Goal: Task Accomplishment & Management: Manage account settings

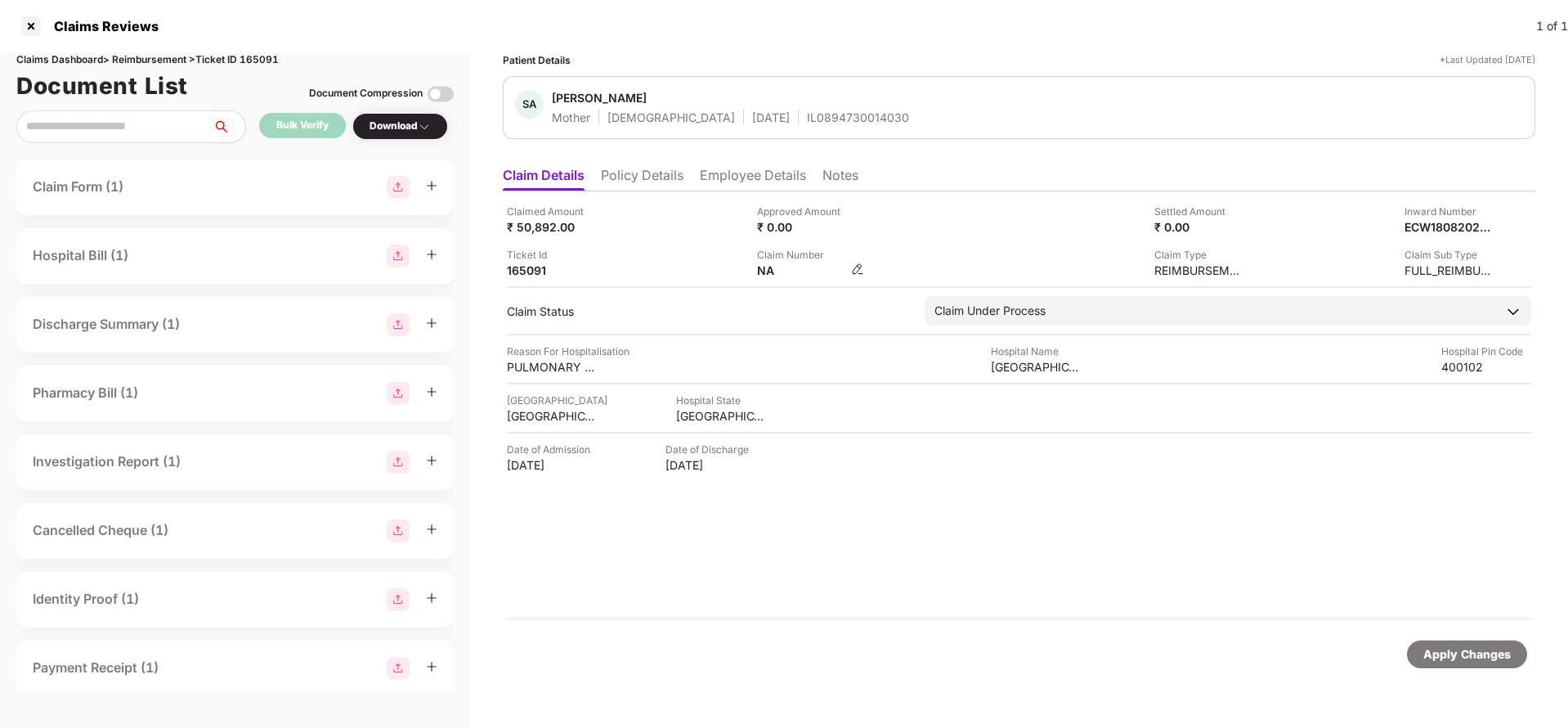
click at [853, 271] on img at bounding box center [857, 269] width 13 height 13
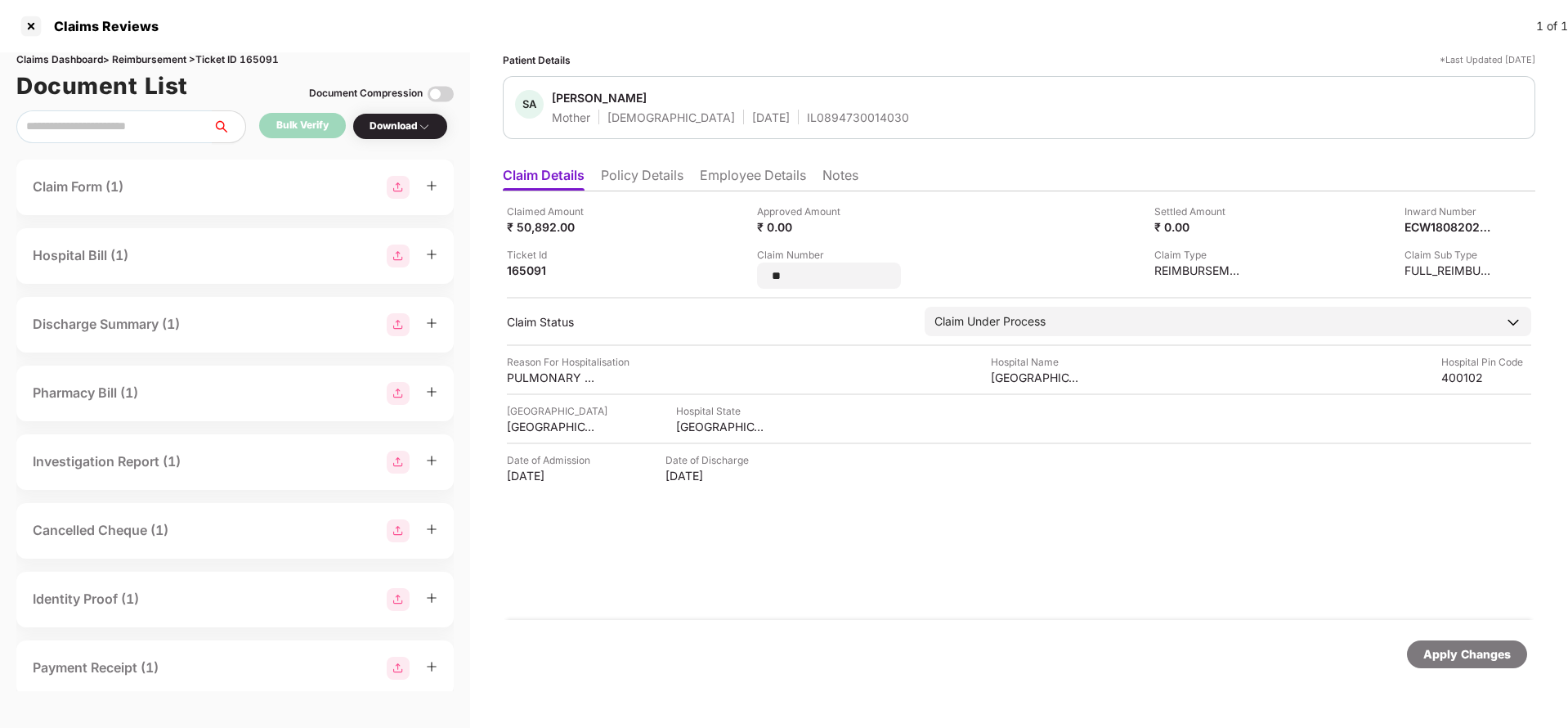
type input "*"
type input "**********"
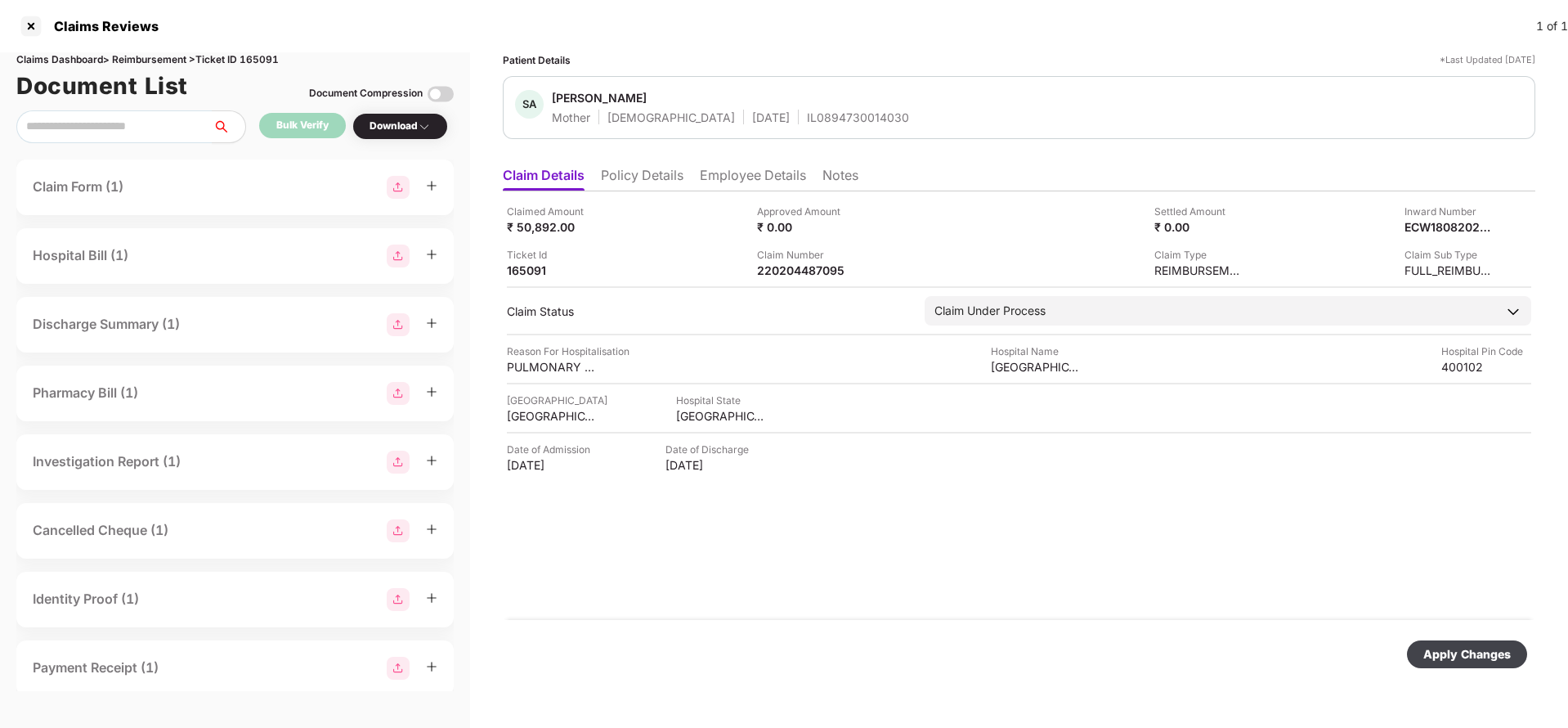
click at [1479, 654] on div "Apply Changes" at bounding box center [1467, 654] width 87 height 18
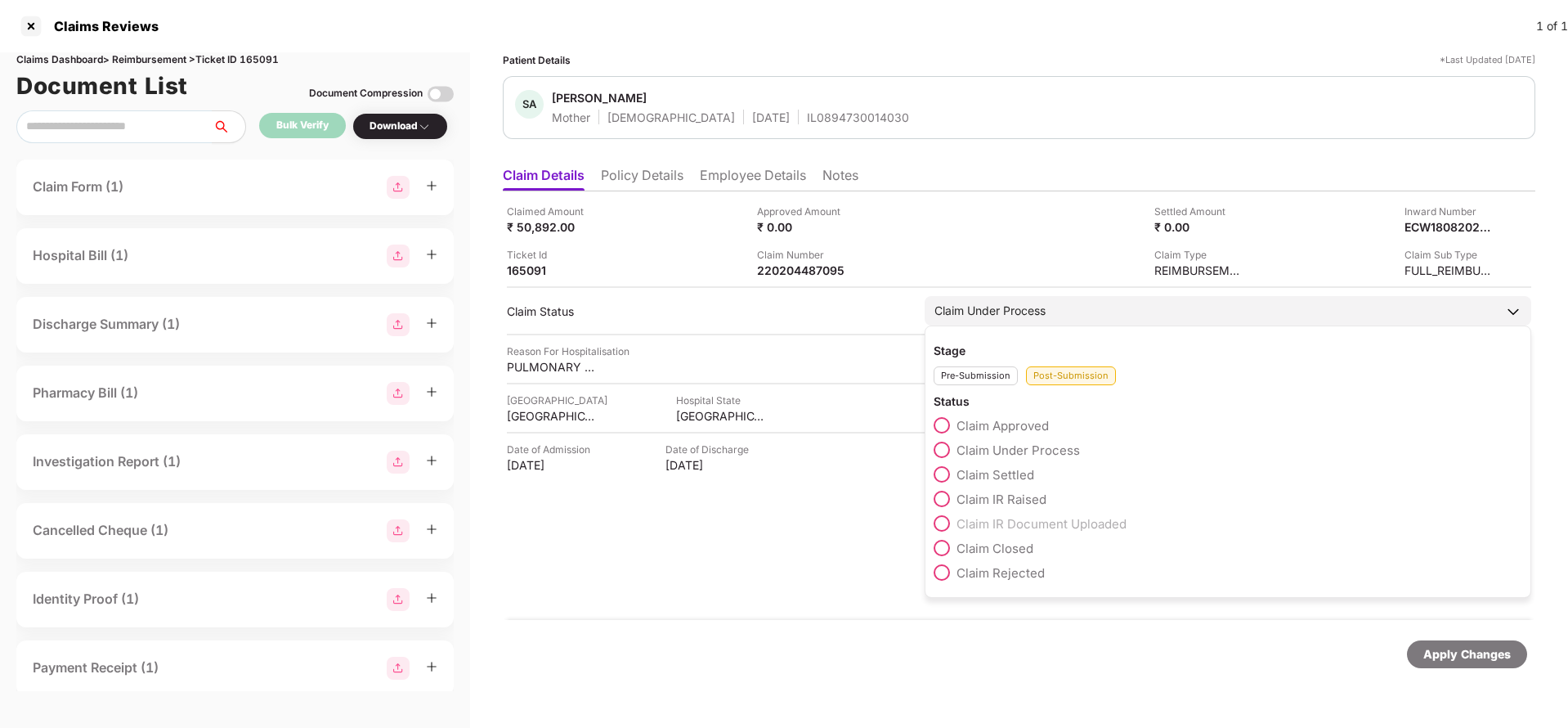
click at [981, 473] on span "Claim Settled" at bounding box center [994, 474] width 78 height 16
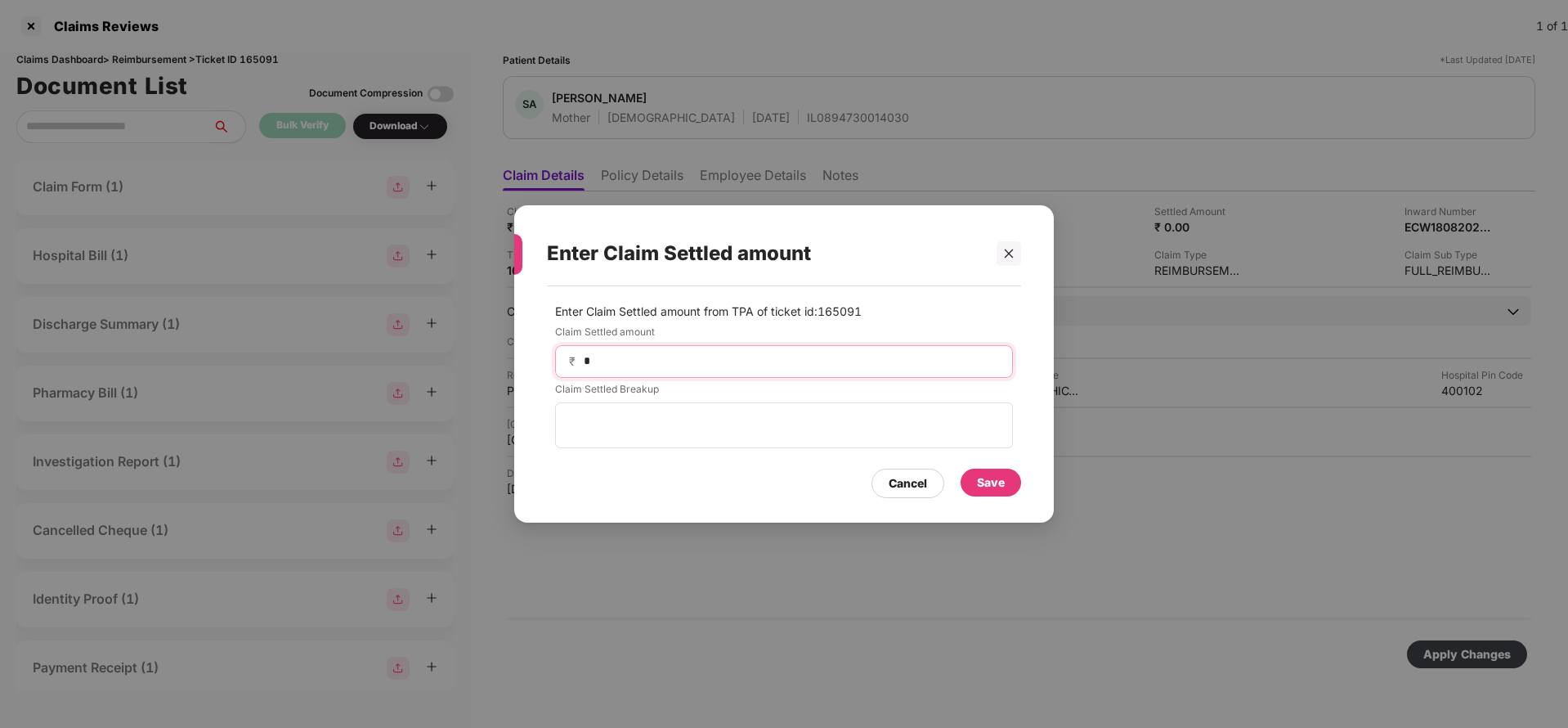
click at [709, 368] on input "*" at bounding box center [791, 361] width 417 height 17
type input "*****"
click at [994, 480] on div "Save" at bounding box center [991, 482] width 28 height 18
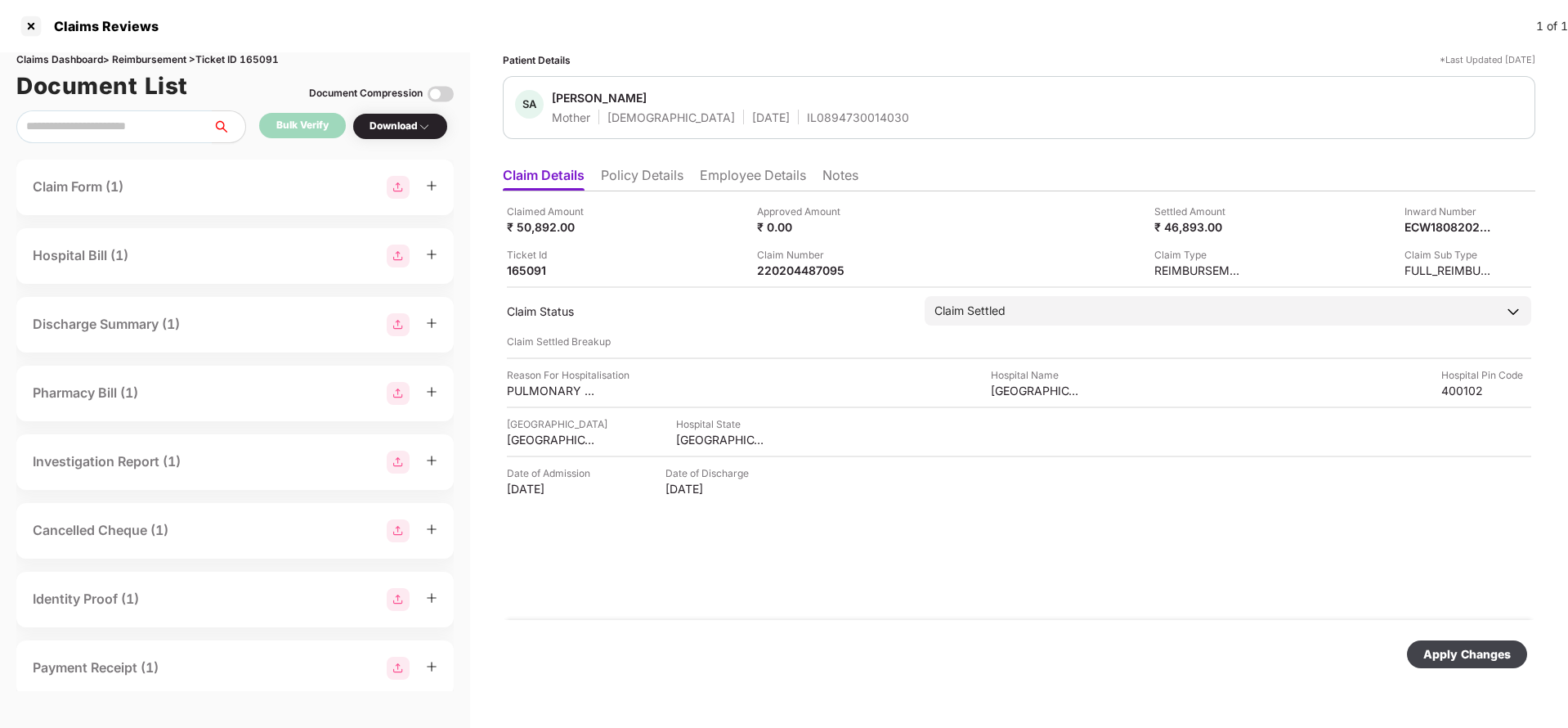
click at [1440, 643] on div "Apply Changes" at bounding box center [1467, 654] width 120 height 28
click at [770, 265] on div "220204487095" at bounding box center [801, 270] width 90 height 16
copy div "220204487095"
click at [807, 123] on div "IL0894730014030" at bounding box center [858, 118] width 102 height 16
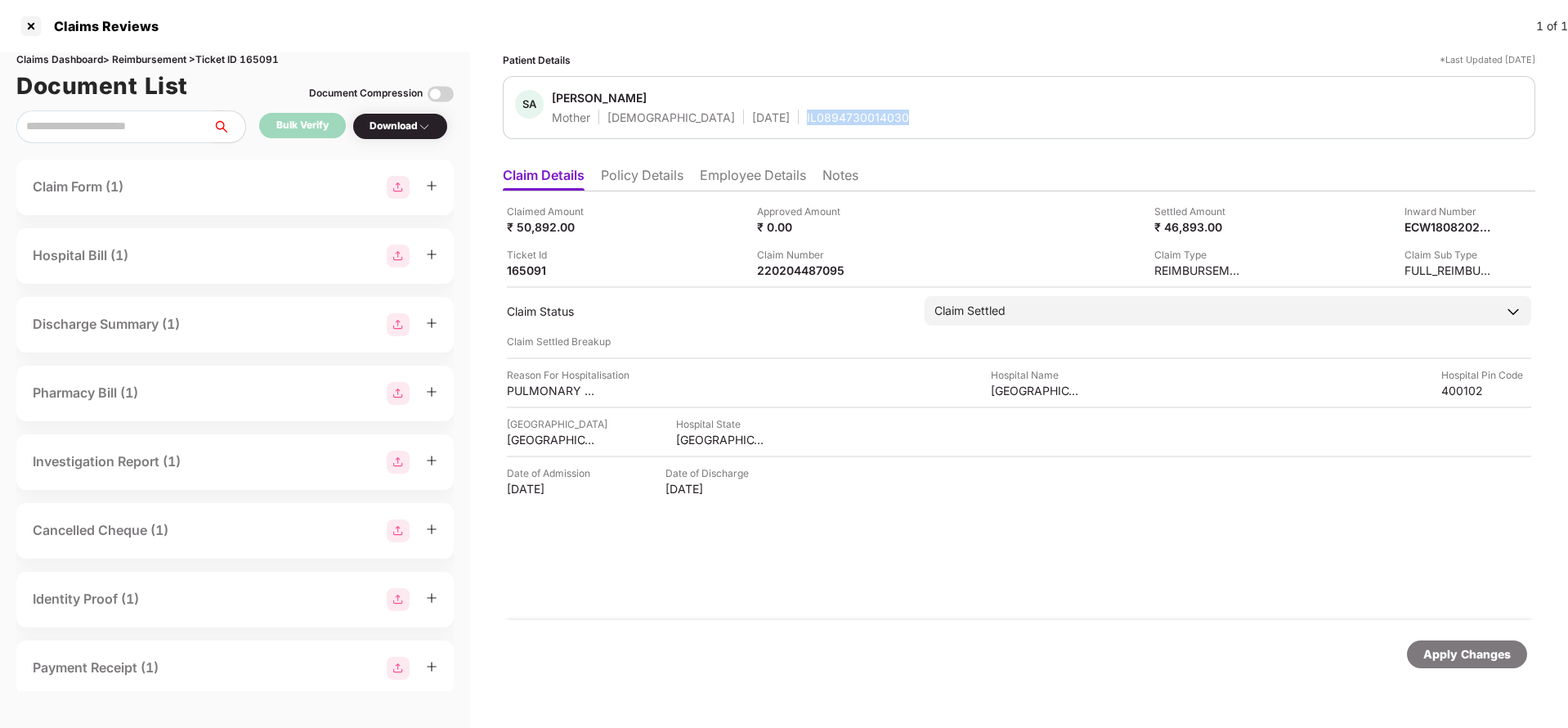
click at [807, 123] on div "IL0894730014030" at bounding box center [858, 118] width 102 height 16
copy div "IL0894730014030"
click at [1454, 656] on div "Apply Changes" at bounding box center [1467, 654] width 87 height 18
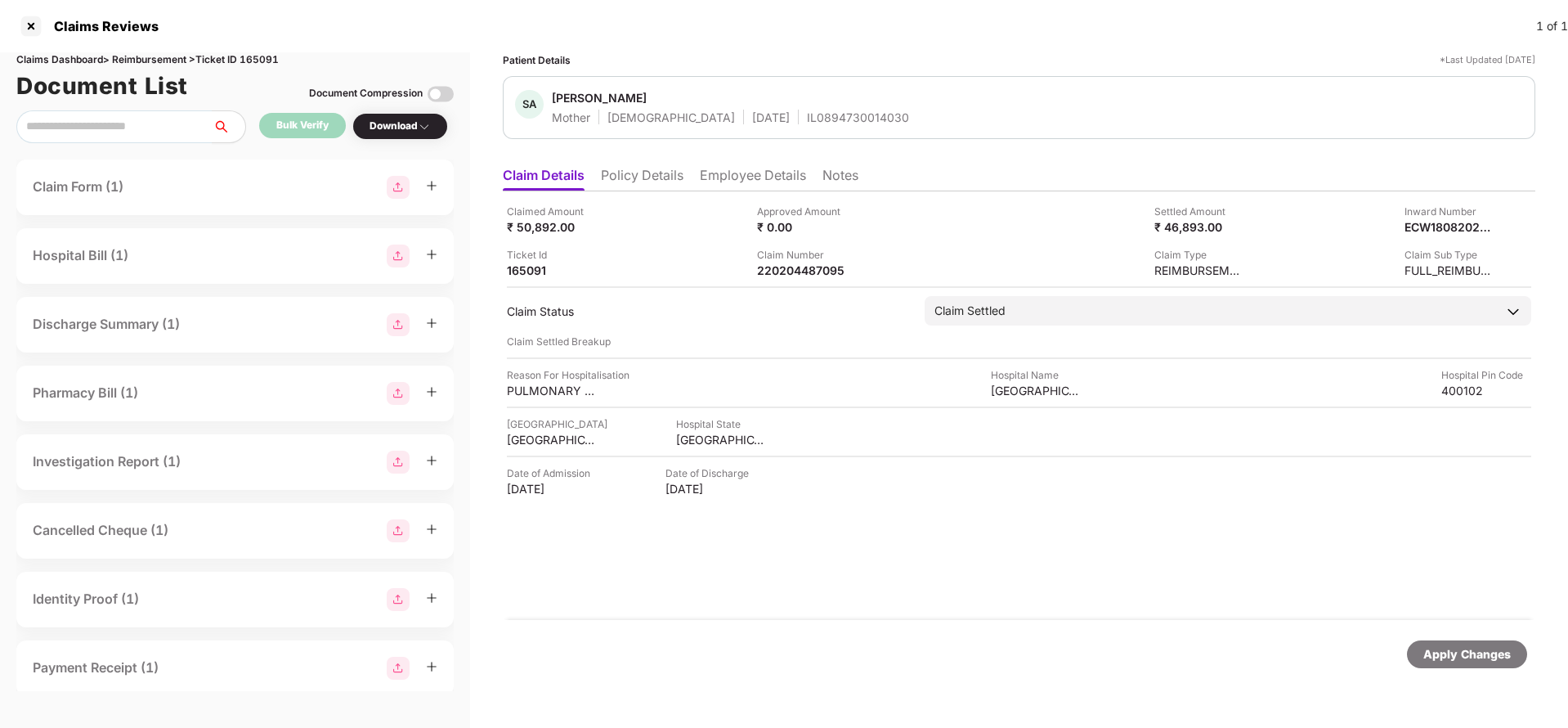
click at [270, 56] on div "Claims Dashboard > Reimbursement > Ticket ID 165091" at bounding box center [235, 60] width 438 height 16
copy div "165091"
click at [1440, 647] on div "Apply Changes" at bounding box center [1467, 654] width 87 height 18
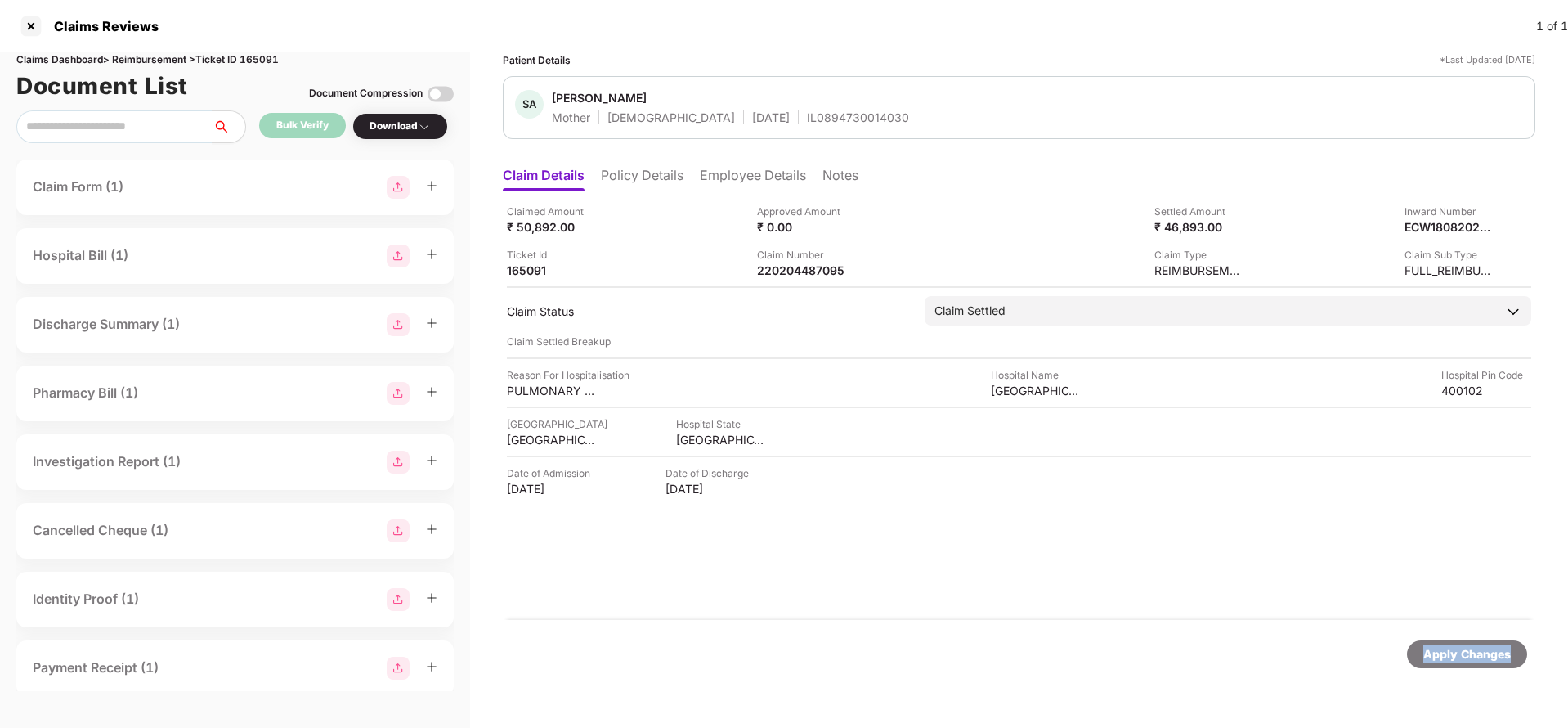
click at [1440, 647] on div "Apply Changes" at bounding box center [1467, 654] width 87 height 18
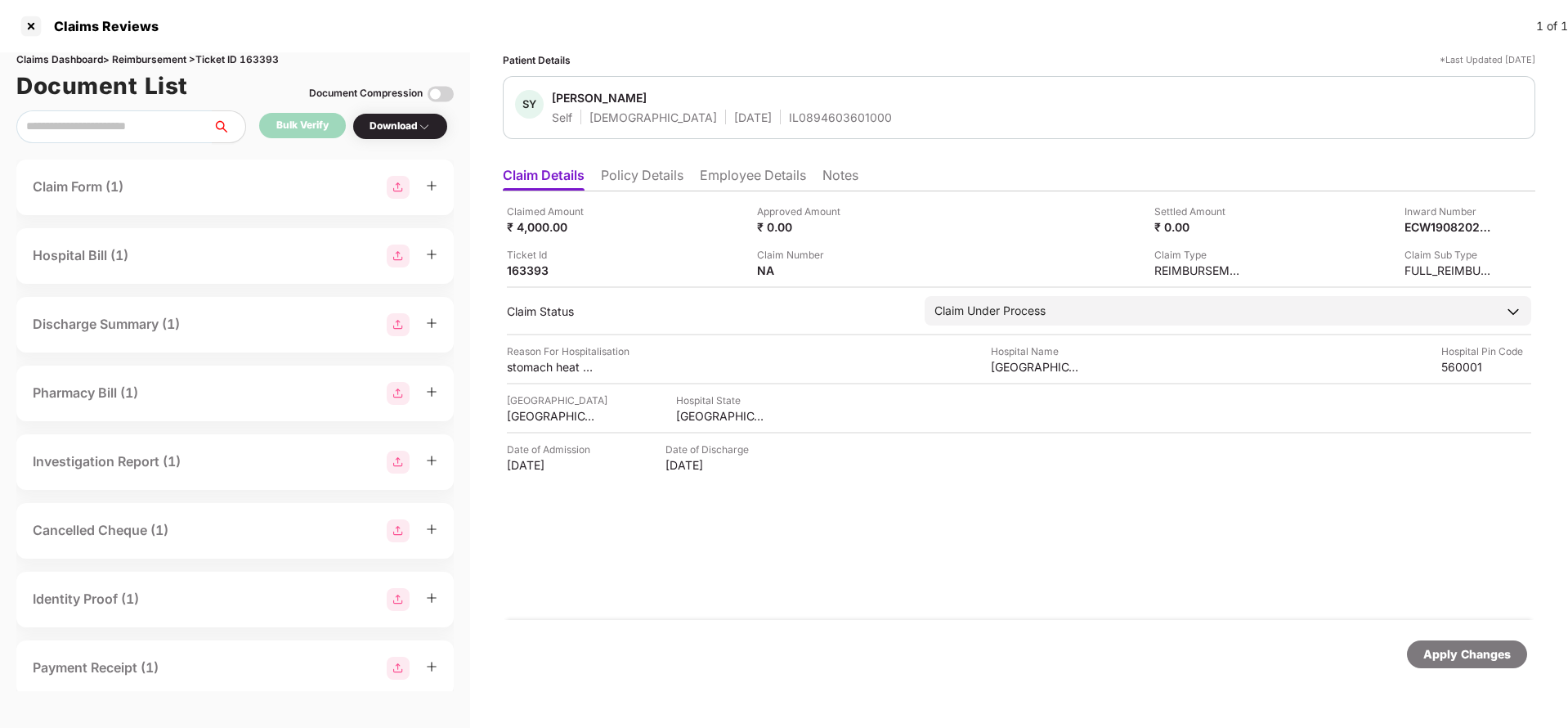
click at [253, 55] on div "Claims Dashboard > Reimbursement > Ticket ID 163393" at bounding box center [235, 60] width 438 height 16
copy div "163393"
click at [1465, 664] on div "Apply Changes" at bounding box center [1467, 654] width 120 height 28
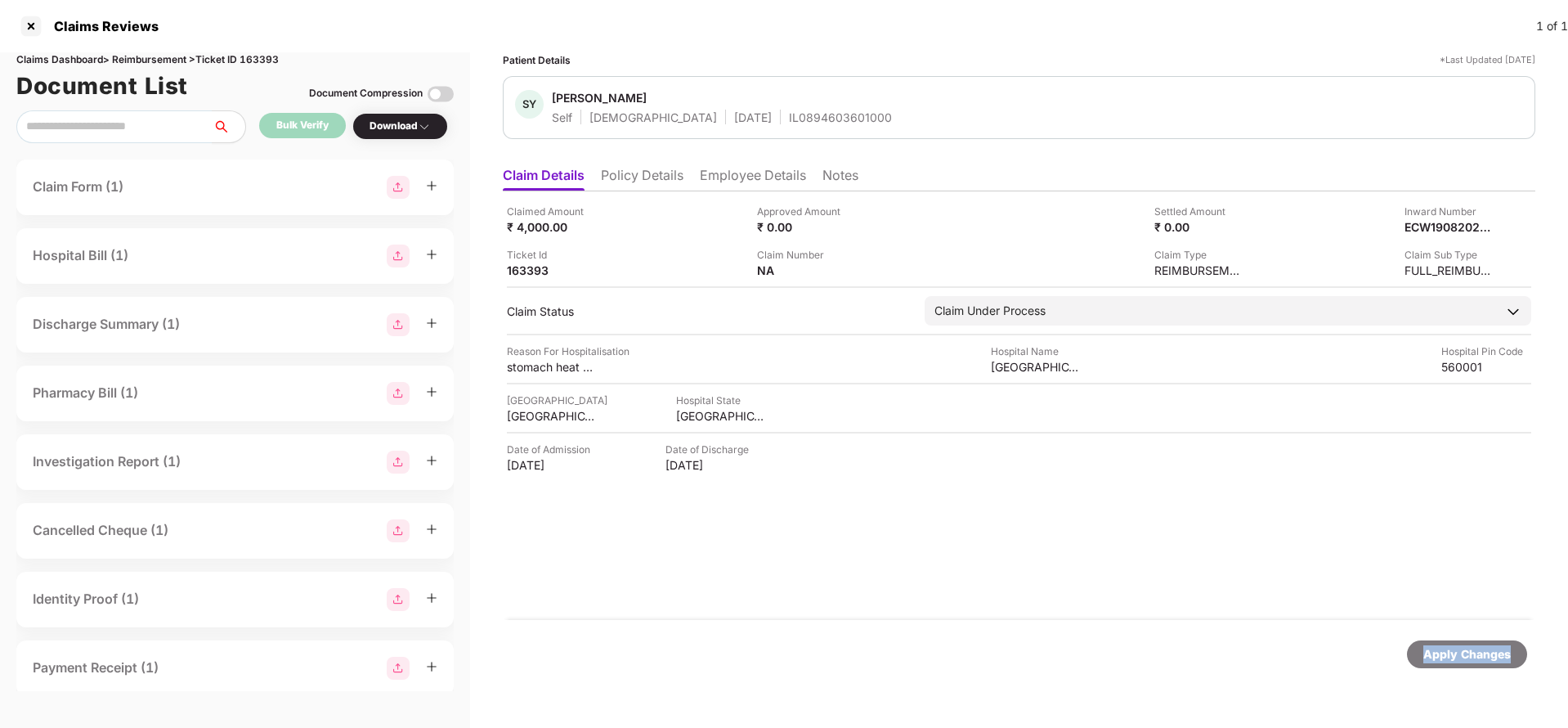
click at [1465, 664] on div "Apply Changes" at bounding box center [1467, 654] width 120 height 28
click at [640, 171] on li "Policy Details" at bounding box center [641, 178] width 83 height 24
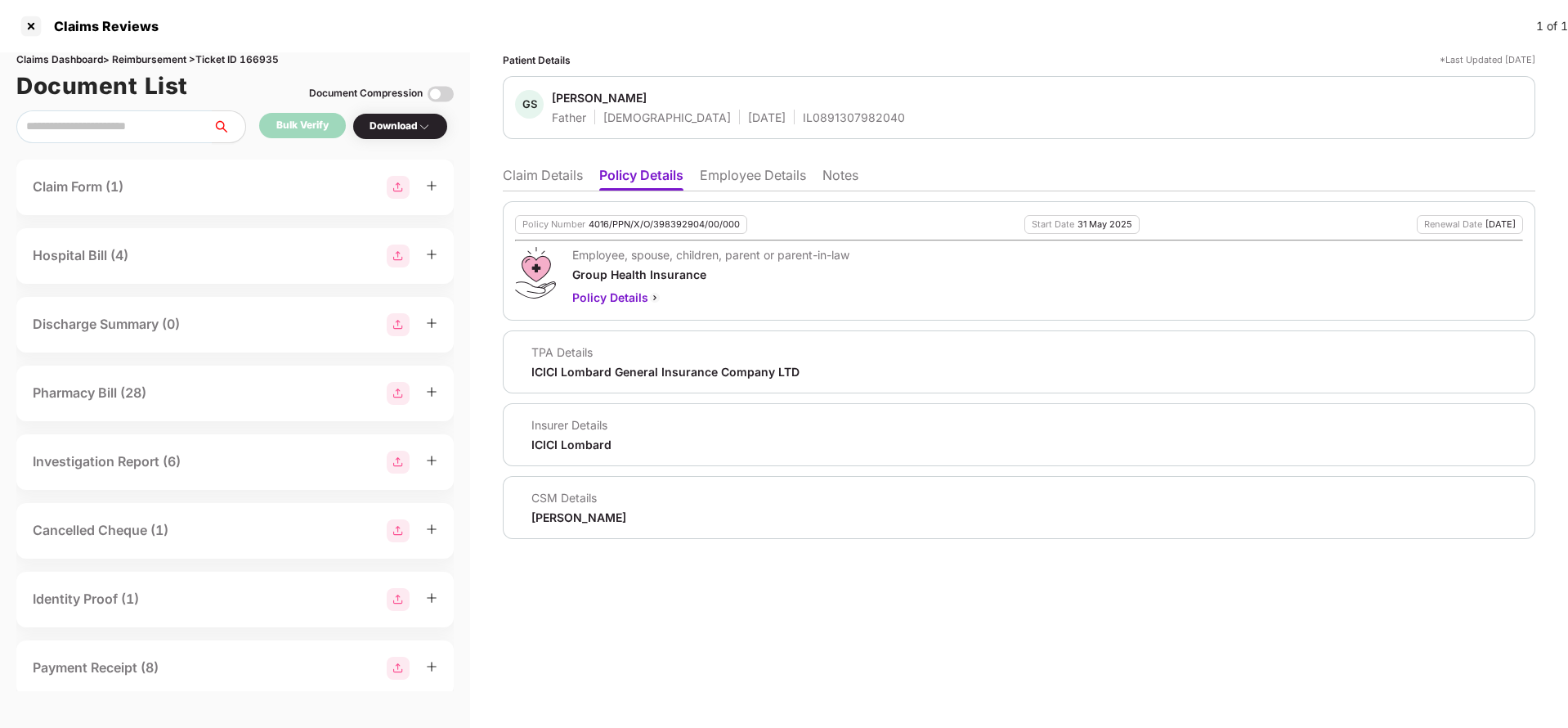
click at [540, 184] on li "Claim Details" at bounding box center [543, 178] width 80 height 24
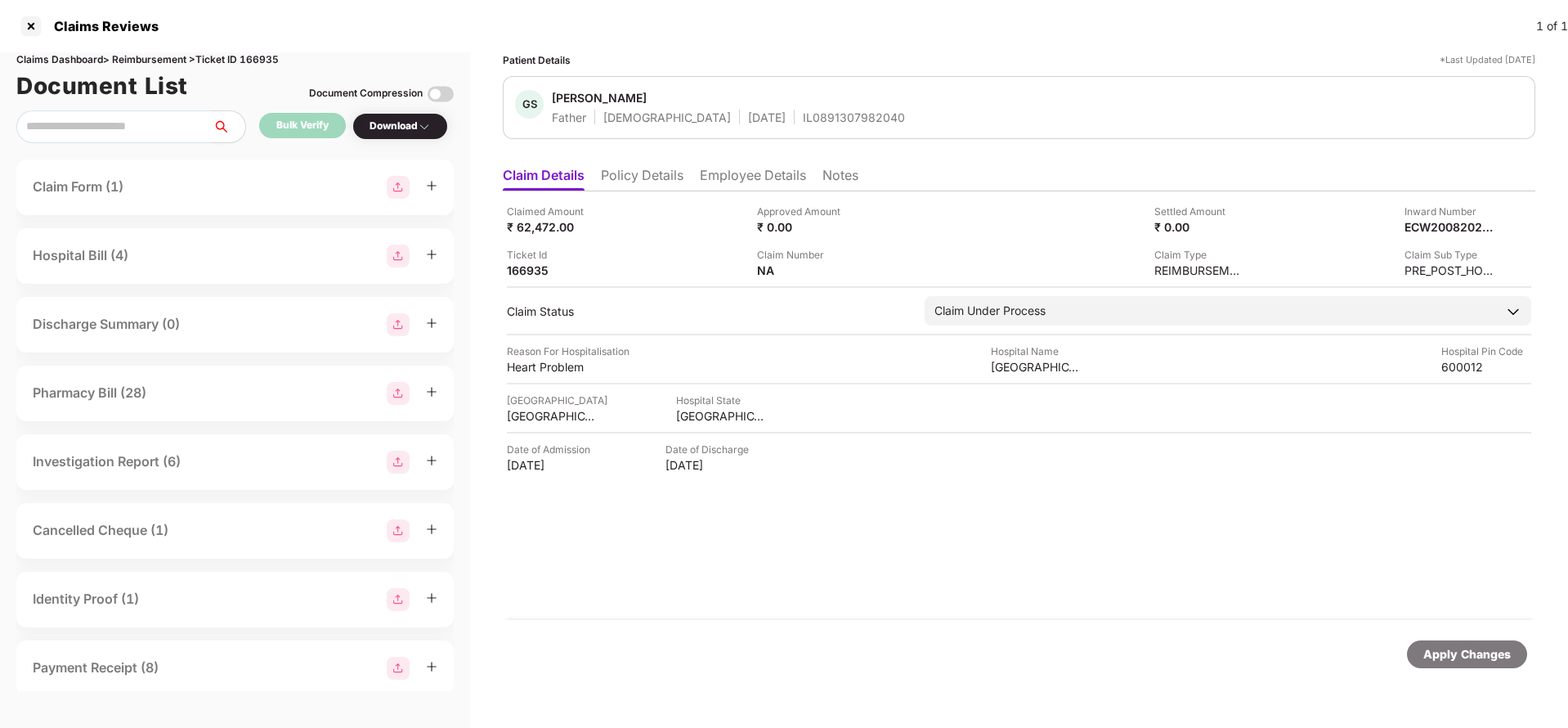
click at [1484, 646] on div "Apply Changes" at bounding box center [1467, 654] width 87 height 18
click at [267, 61] on div "Claims Dashboard > Reimbursement > Ticket ID 166935" at bounding box center [235, 60] width 438 height 16
copy div "166935"
click at [1456, 645] on div "Apply Changes" at bounding box center [1467, 654] width 87 height 18
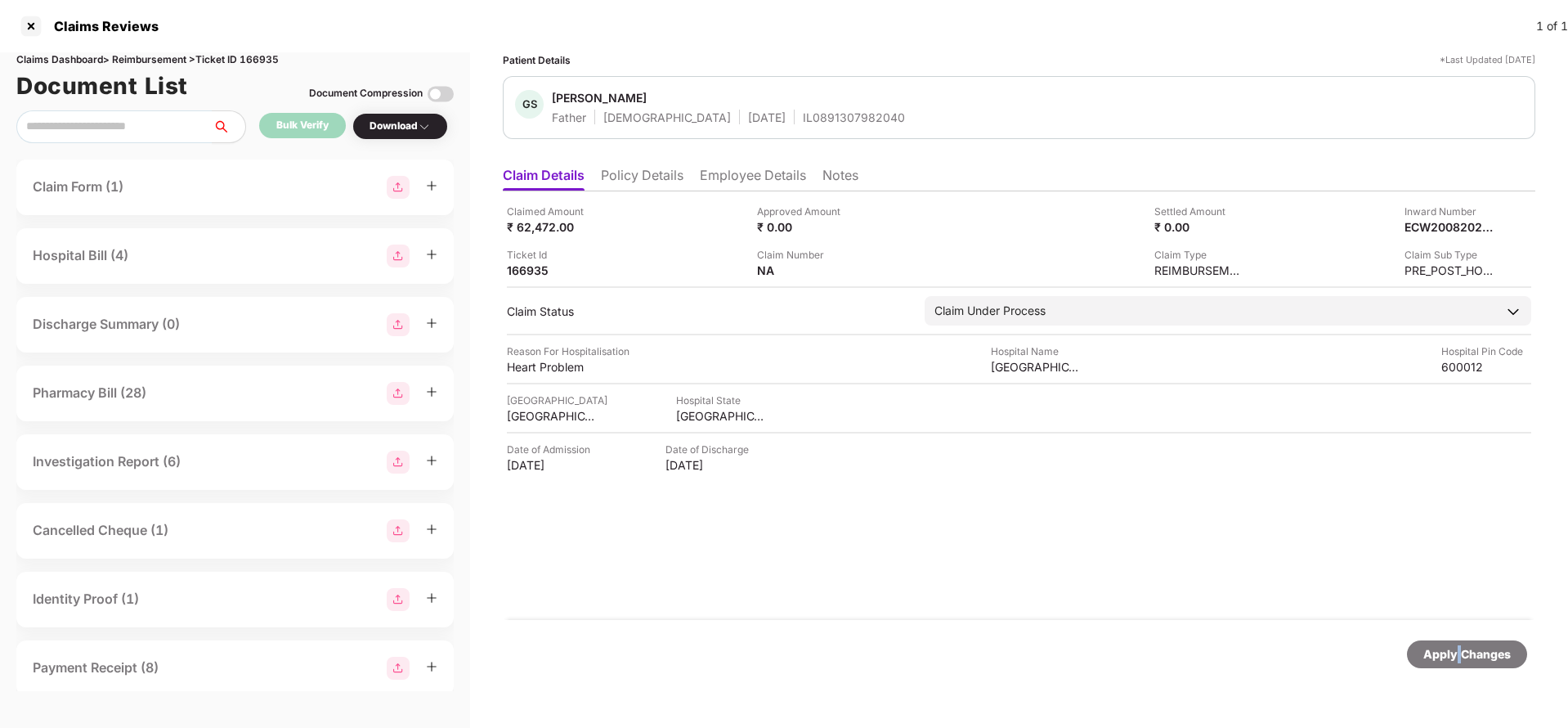
click at [1456, 645] on div "Apply Changes" at bounding box center [1467, 654] width 87 height 18
click at [645, 183] on li "Policy Details" at bounding box center [641, 178] width 83 height 24
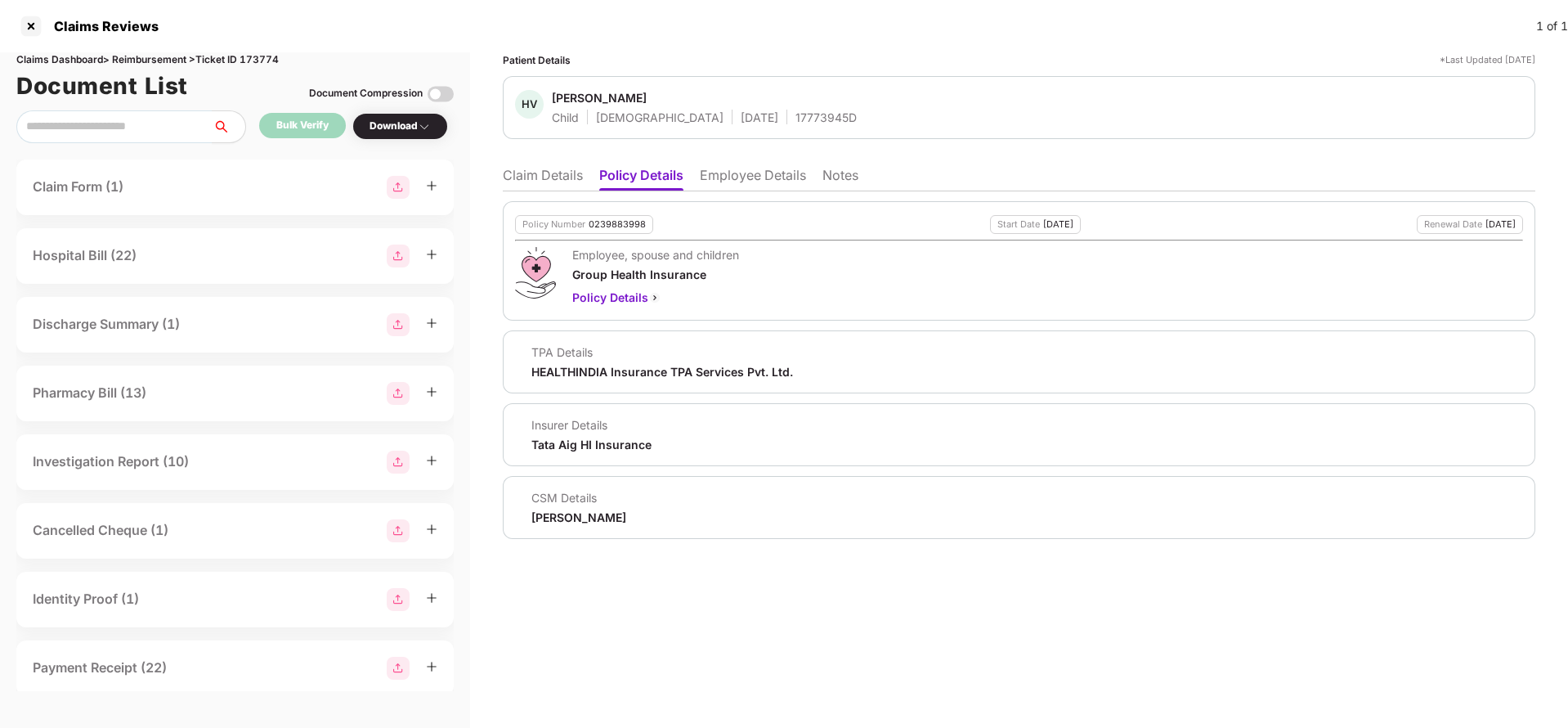
click at [764, 182] on li "Employee Details" at bounding box center [753, 178] width 106 height 24
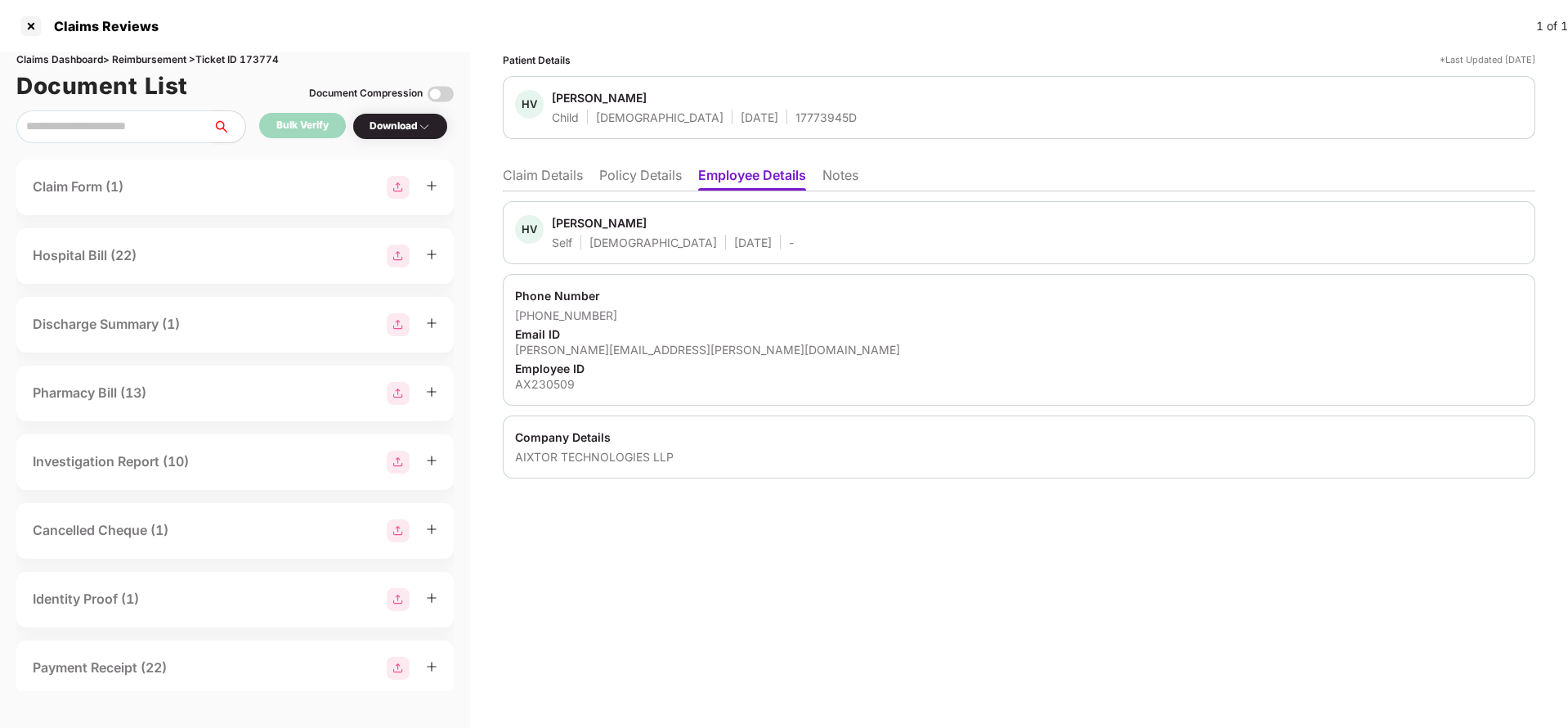
click at [548, 170] on li "Claim Details" at bounding box center [543, 178] width 80 height 24
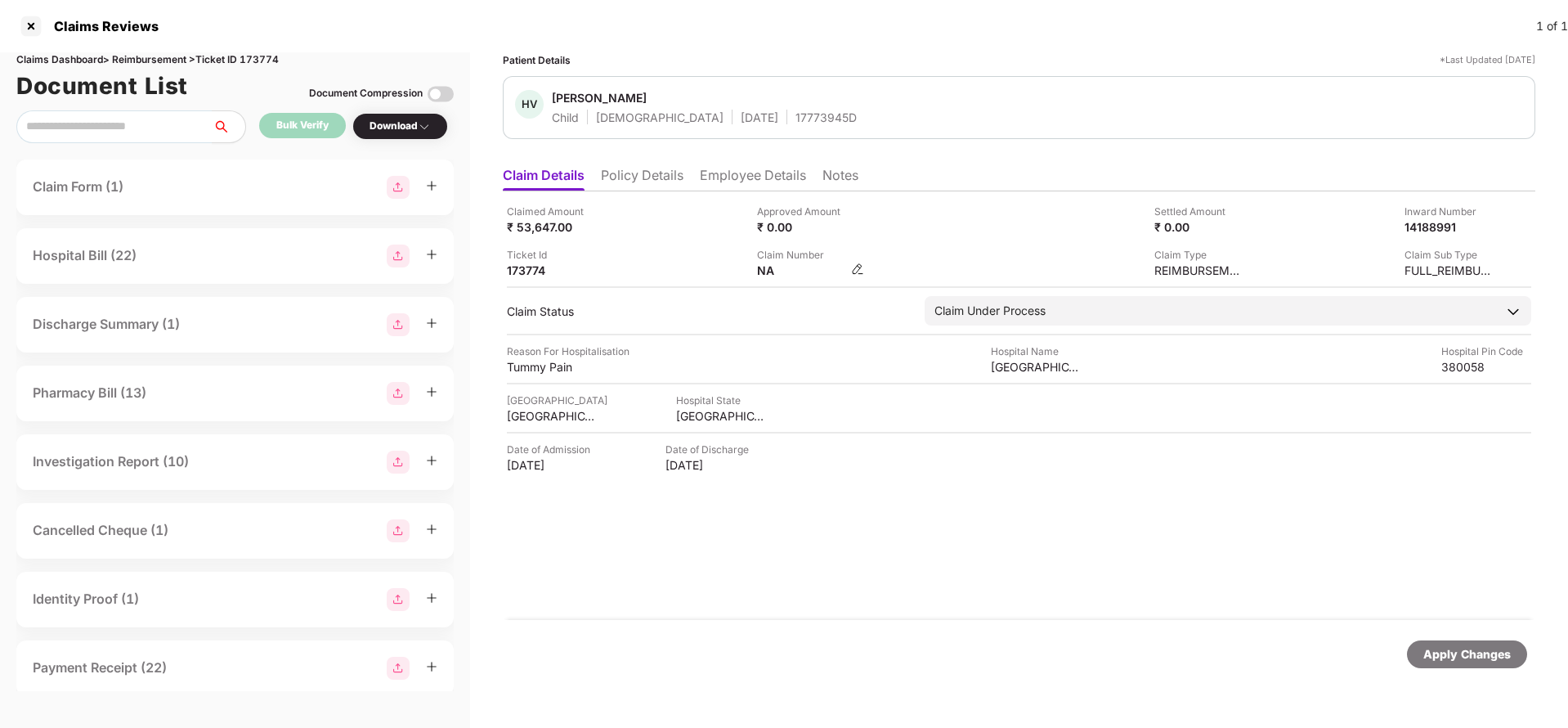
click at [859, 266] on img at bounding box center [857, 269] width 13 height 13
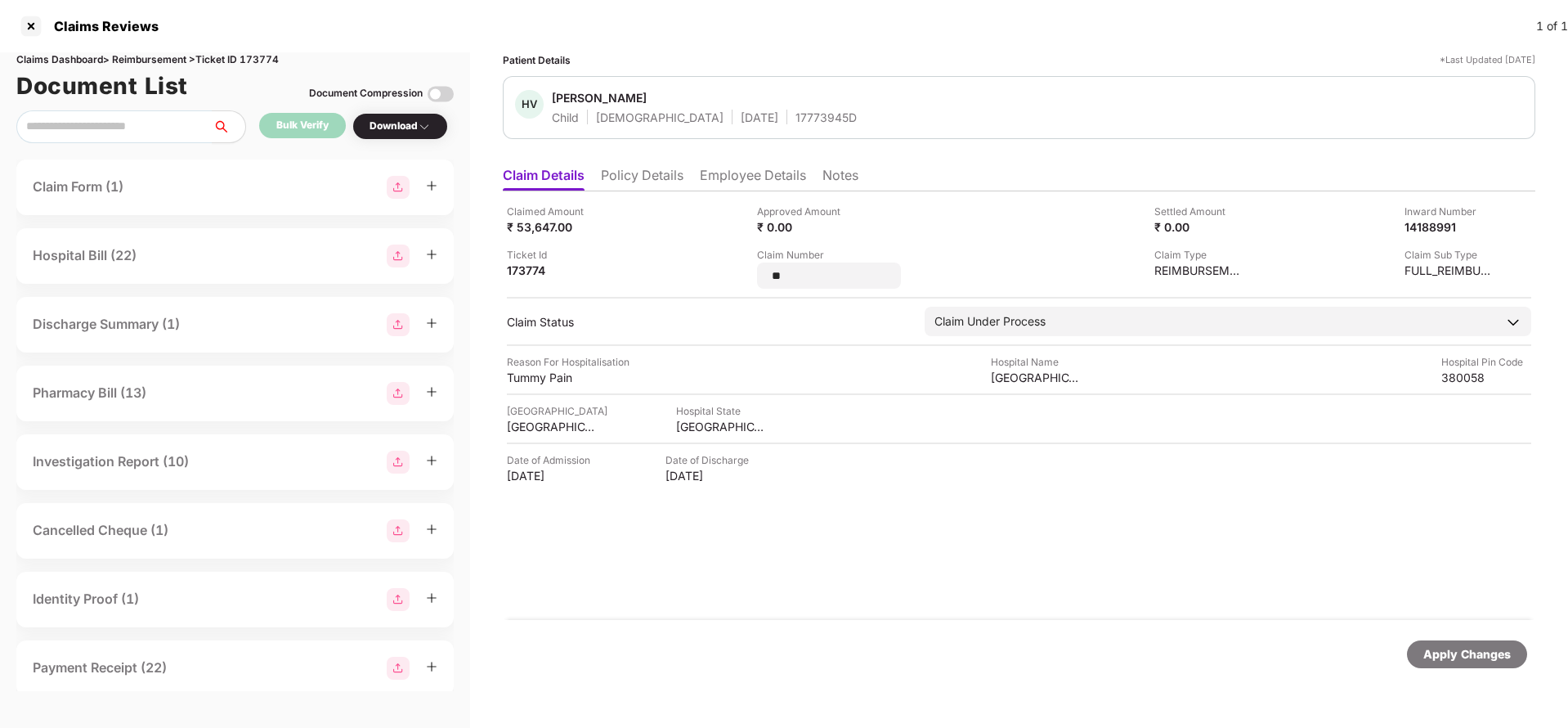
type input "*"
type input "**********"
click at [1437, 642] on div "Apply Changes" at bounding box center [1467, 654] width 120 height 28
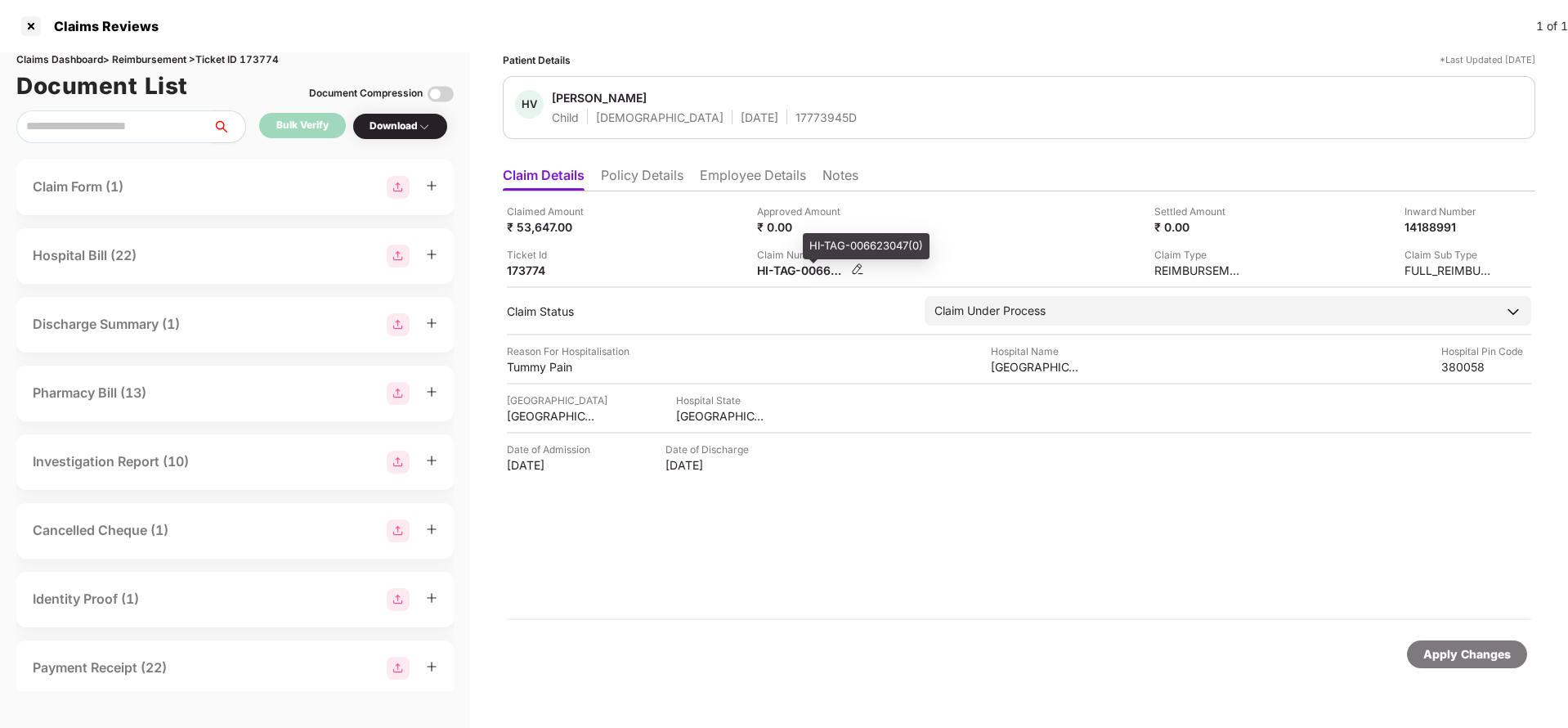
click at [798, 269] on div "HI-TAG-006623047(0)" at bounding box center [801, 270] width 90 height 16
copy div
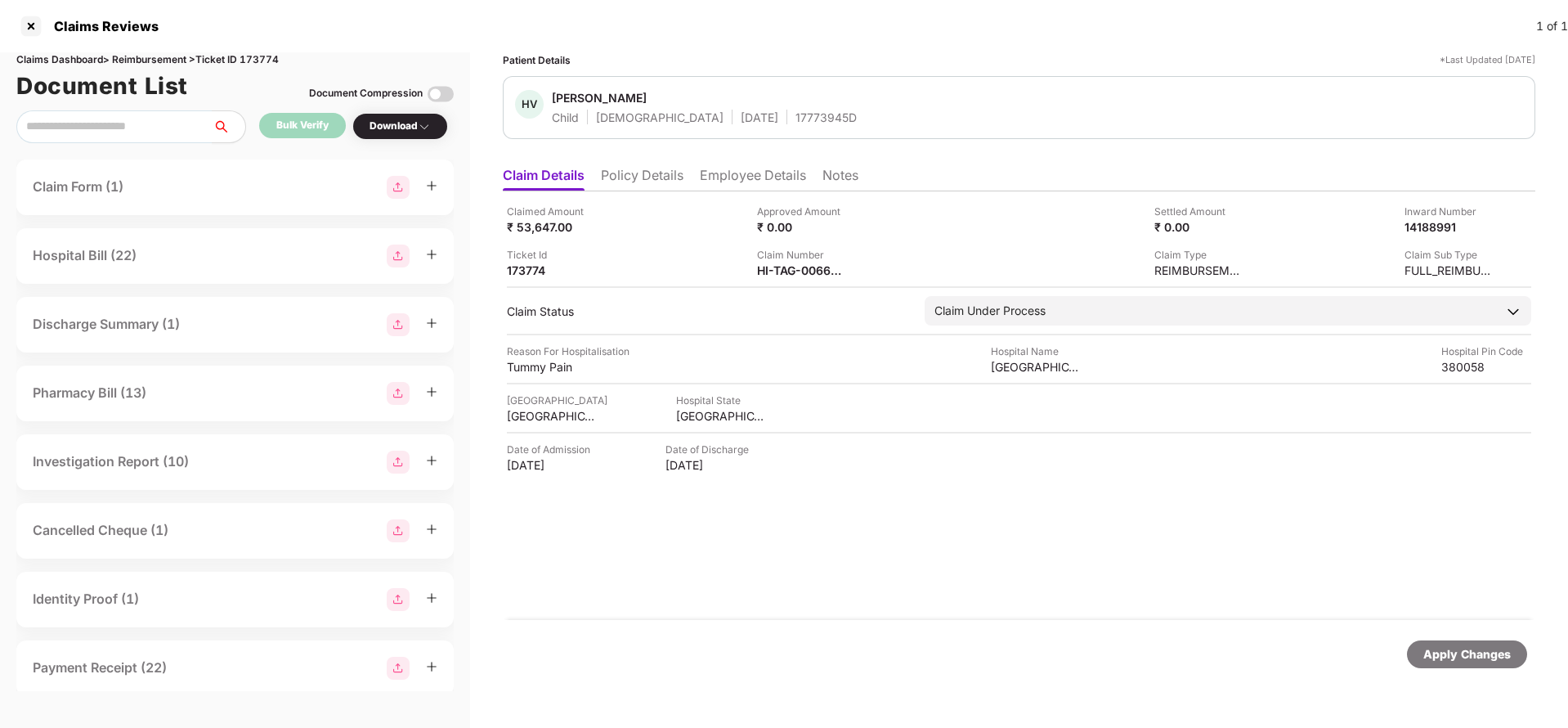
click at [796, 113] on div "17773945D" at bounding box center [826, 118] width 61 height 16
copy div "17773945D"
click at [783, 266] on div "HI-TAG-006623047(0)" at bounding box center [801, 270] width 90 height 16
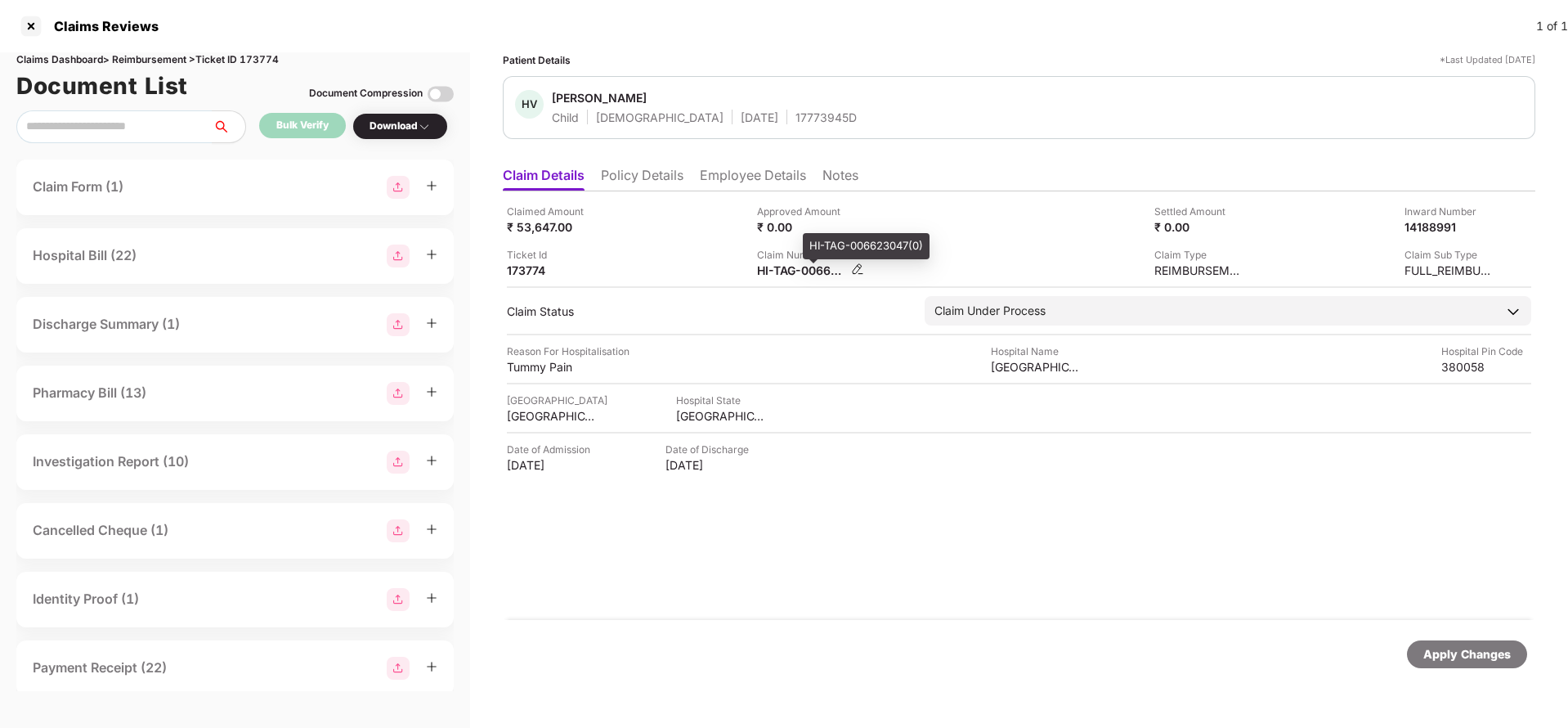
click at [783, 266] on div "HI-TAG-006623047(0)" at bounding box center [801, 270] width 90 height 16
copy div
click at [796, 111] on div "17773945D" at bounding box center [826, 118] width 61 height 16
copy div "17773945D"
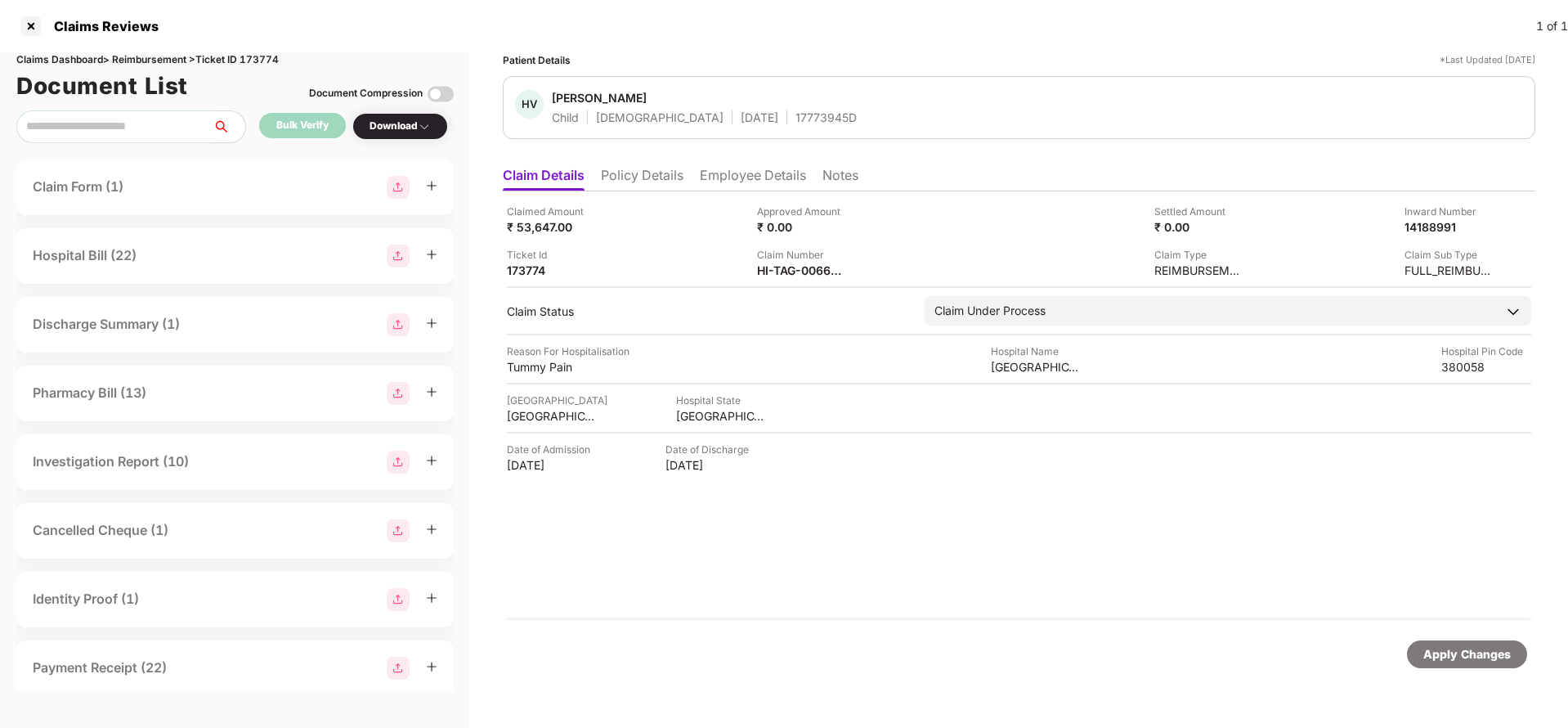
click at [1463, 667] on div "Apply Changes" at bounding box center [1467, 654] width 120 height 28
click at [261, 62] on div "Claims Dashboard > Reimbursement > Ticket ID 173774" at bounding box center [235, 60] width 438 height 16
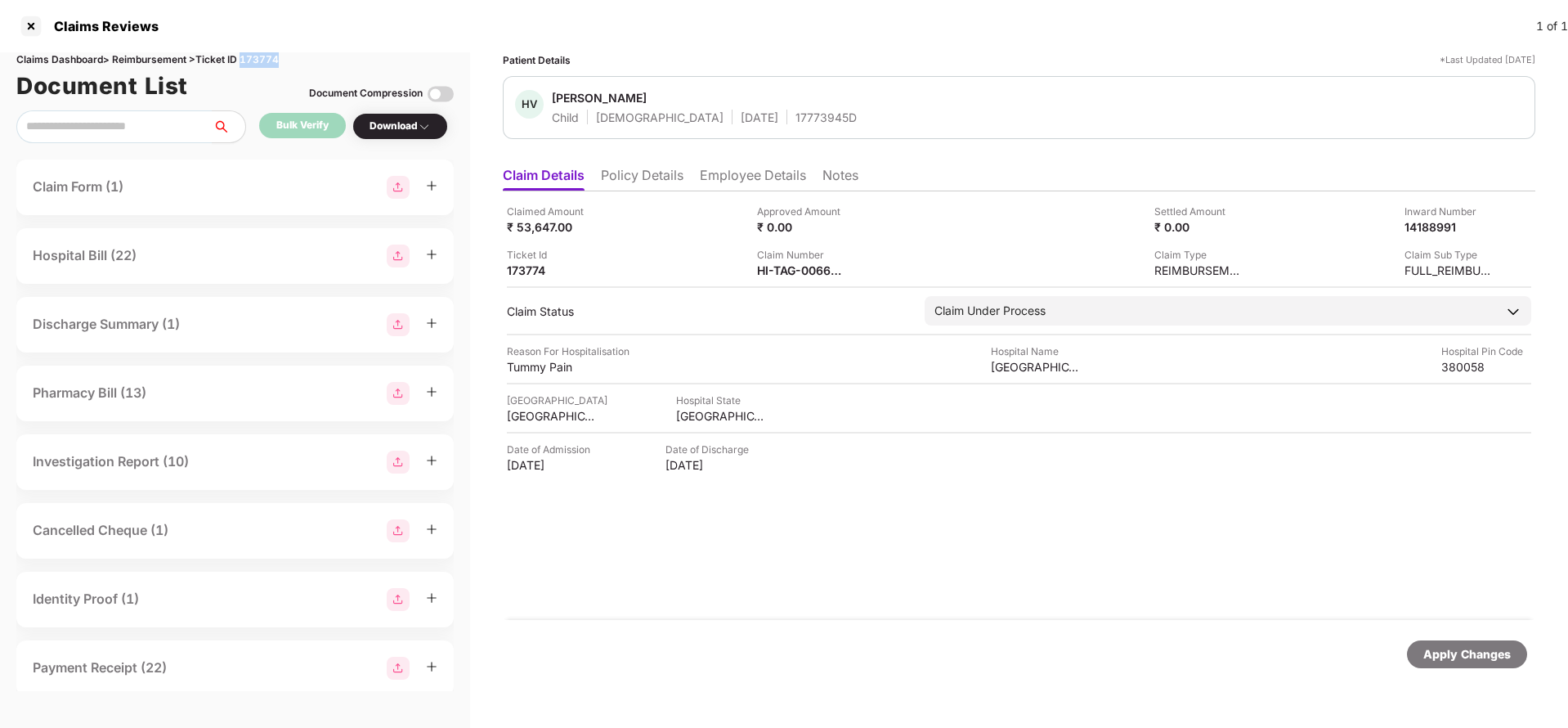
copy div "173774"
click at [619, 180] on li "Policy Details" at bounding box center [641, 178] width 83 height 24
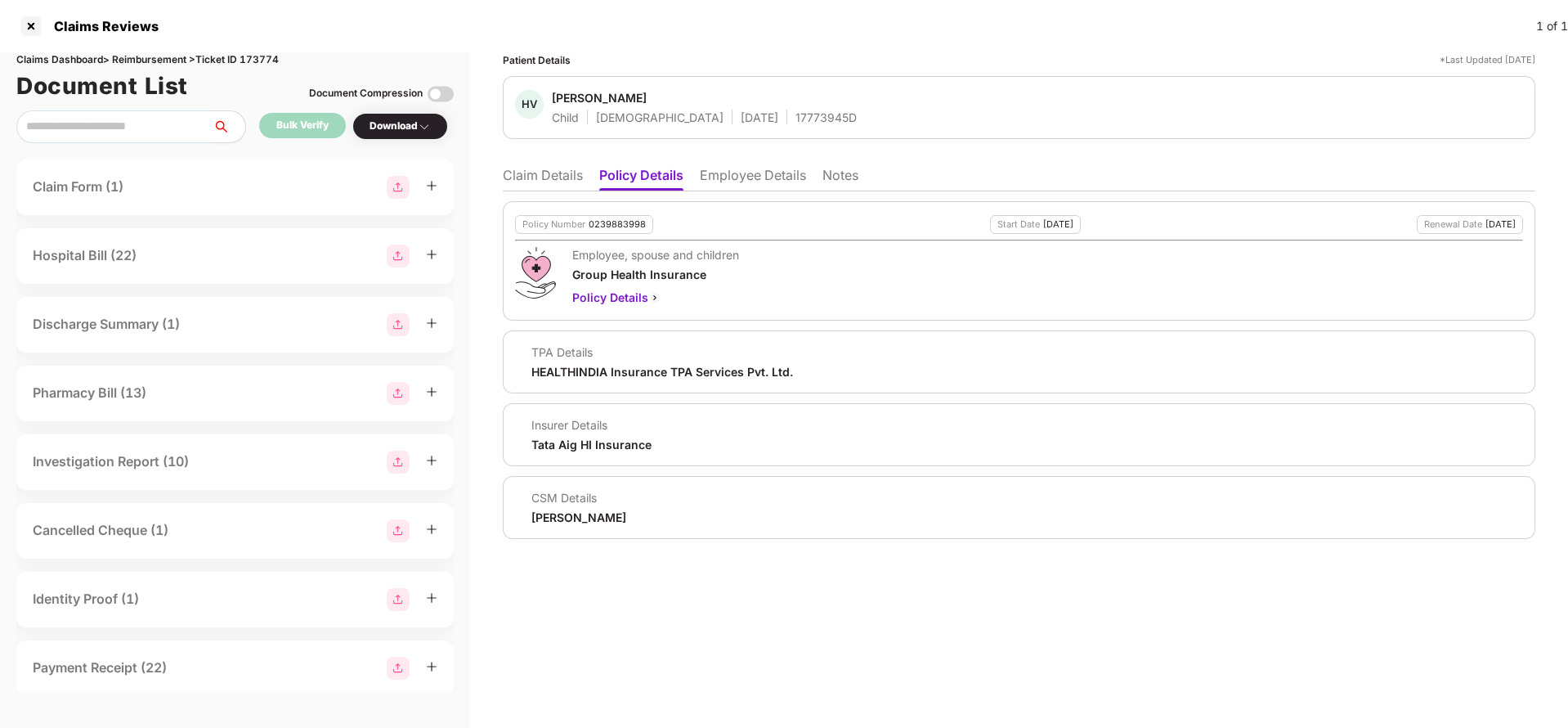
click at [565, 182] on li "Claim Details" at bounding box center [543, 178] width 80 height 24
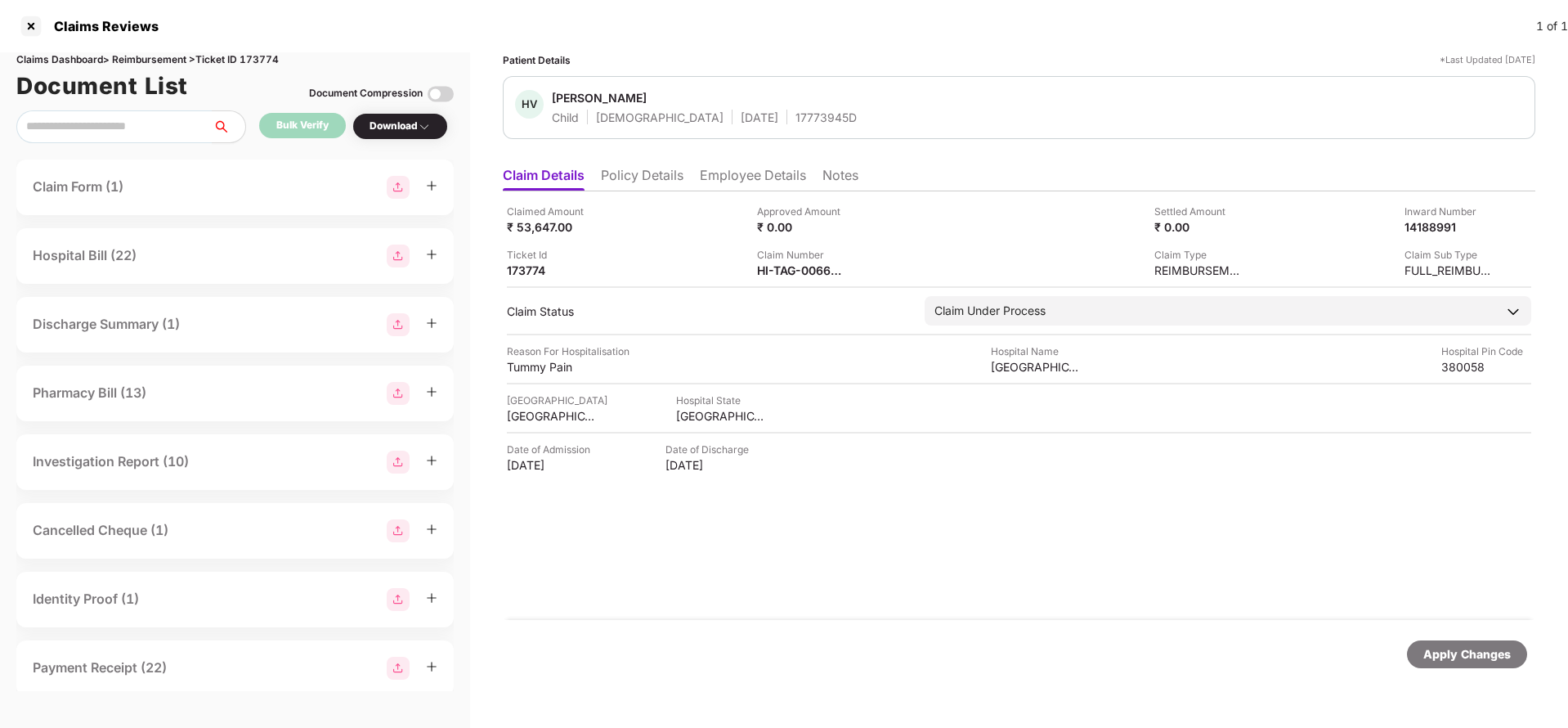
click at [1435, 646] on div "Apply Changes" at bounding box center [1467, 654] width 87 height 18
